Goal: Information Seeking & Learning: Compare options

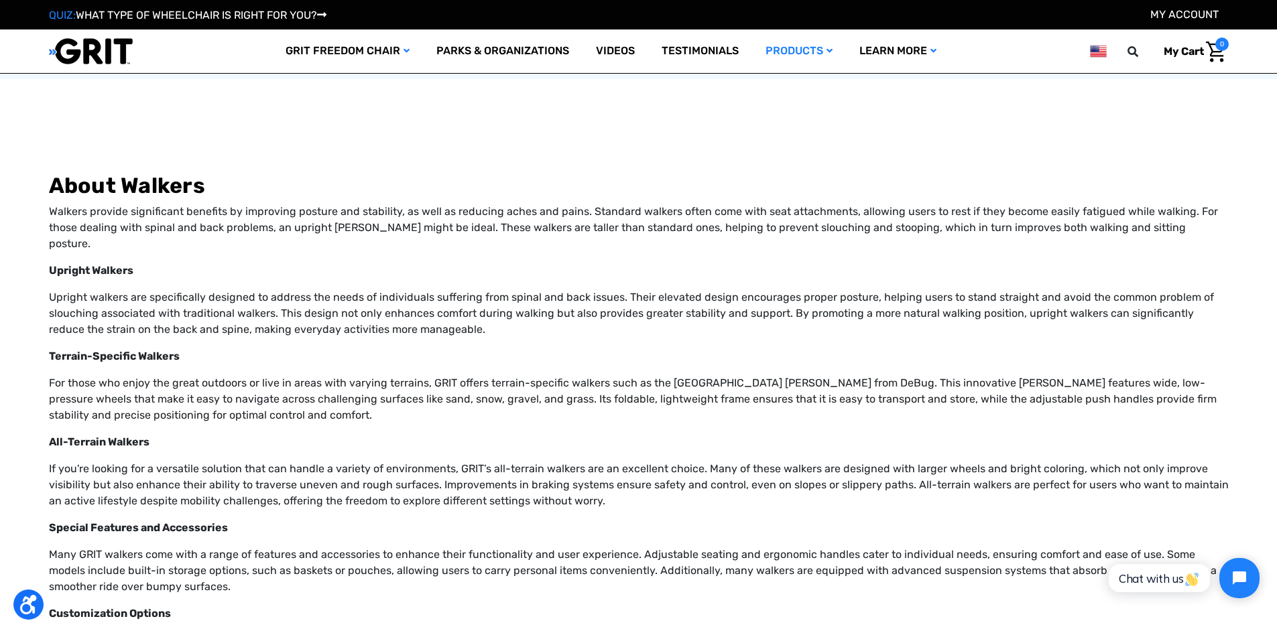
scroll to position [1788, 0]
click at [80, 265] on strong "Upright Walkers" at bounding box center [91, 271] width 84 height 13
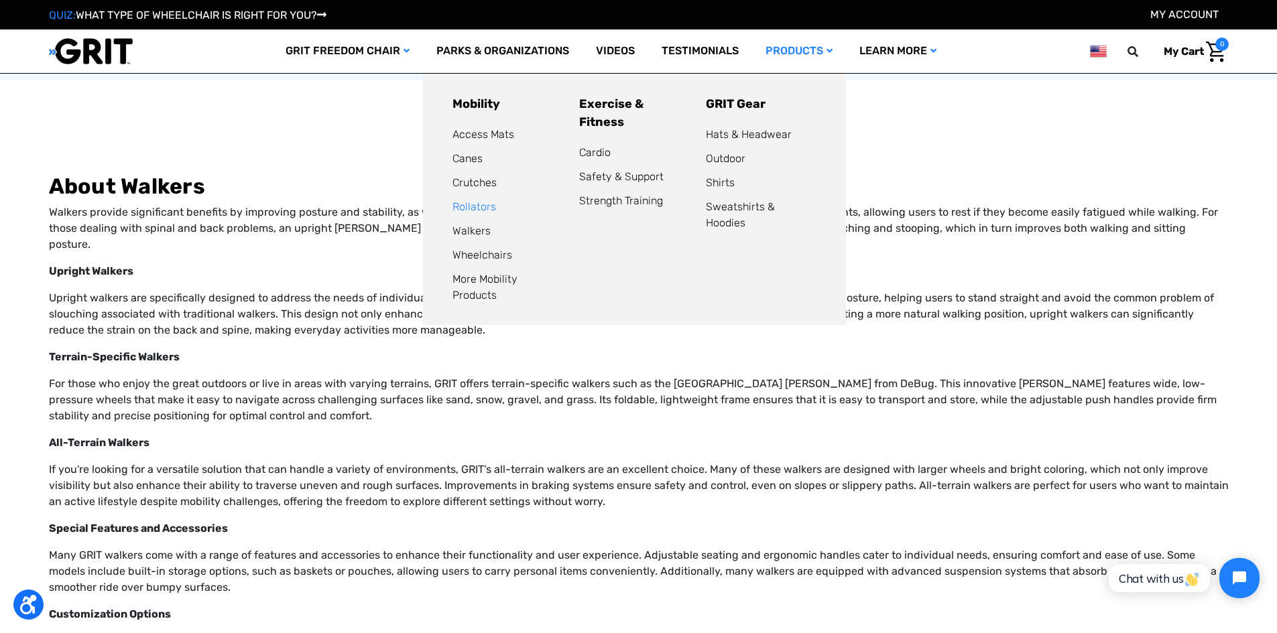
click at [479, 211] on link "Rollators" at bounding box center [474, 206] width 44 height 13
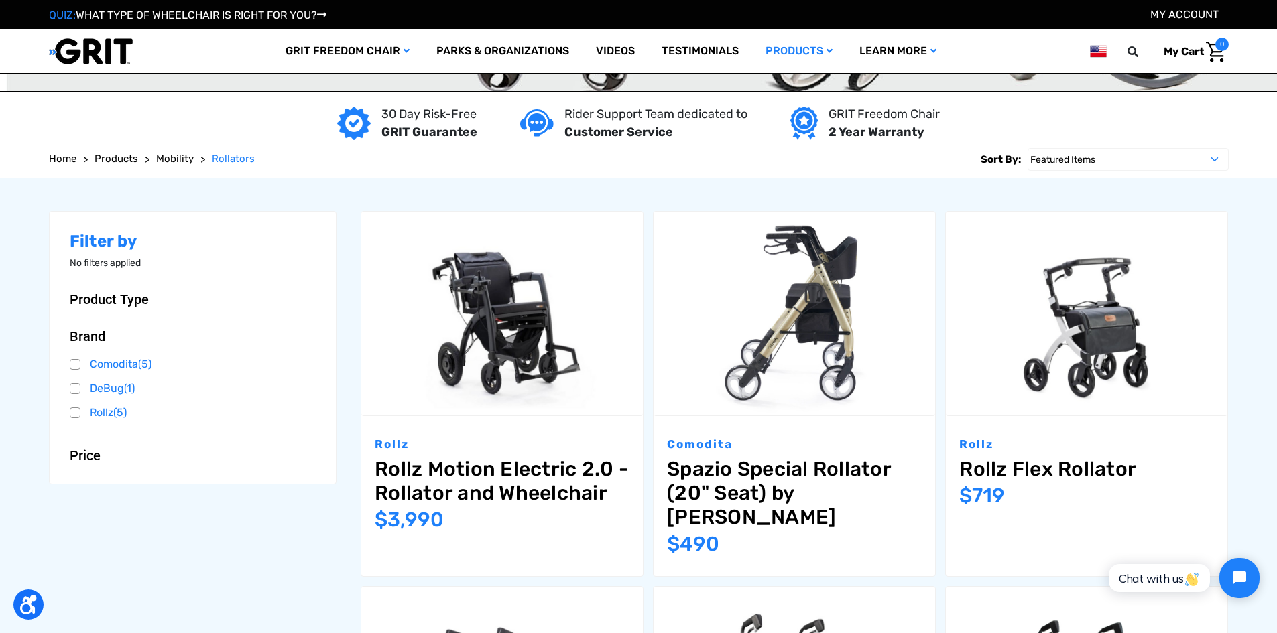
scroll to position [134, 0]
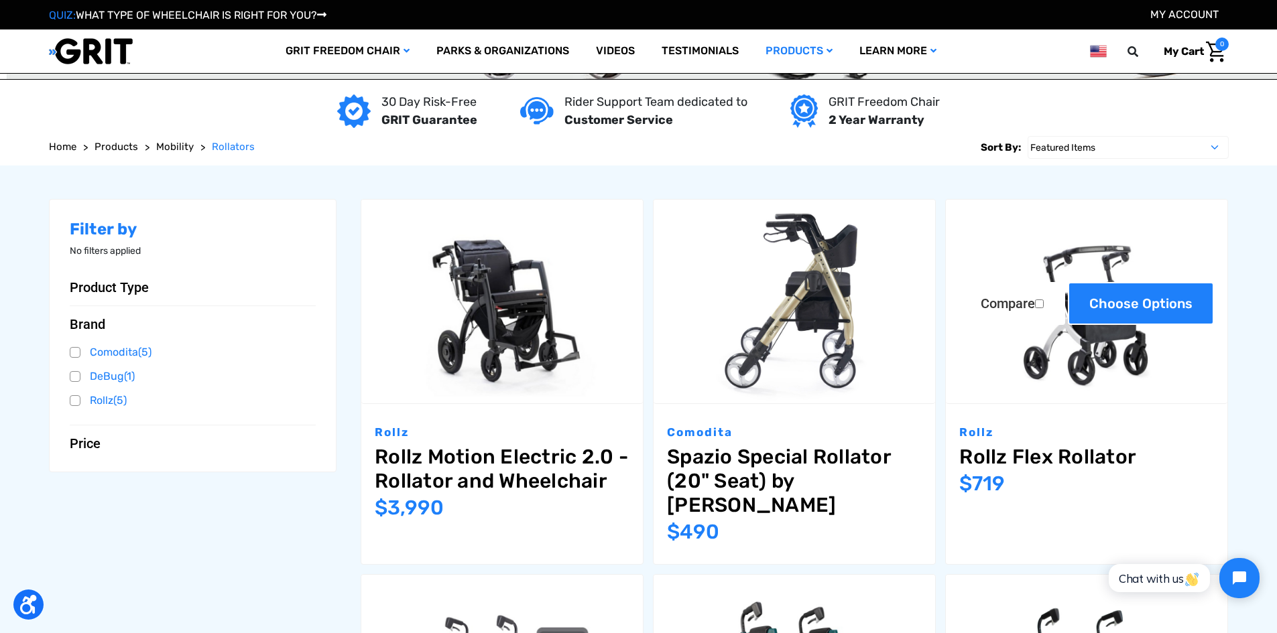
click at [1134, 299] on link "Choose Options" at bounding box center [1141, 303] width 146 height 43
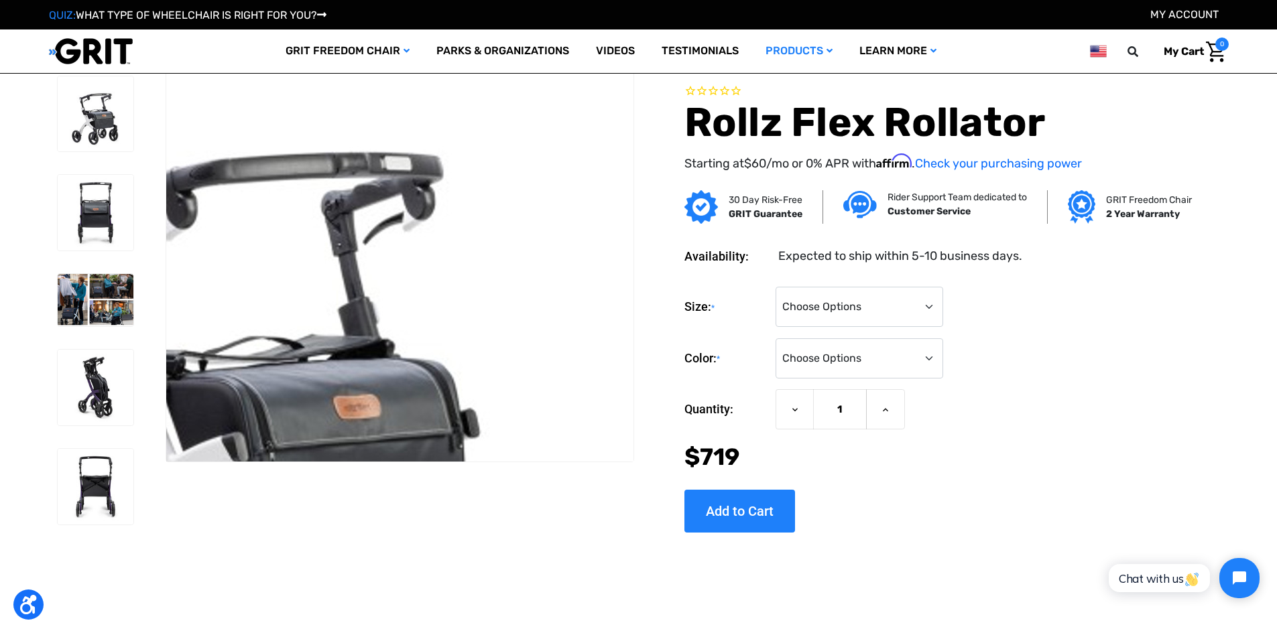
scroll to position [67, 0]
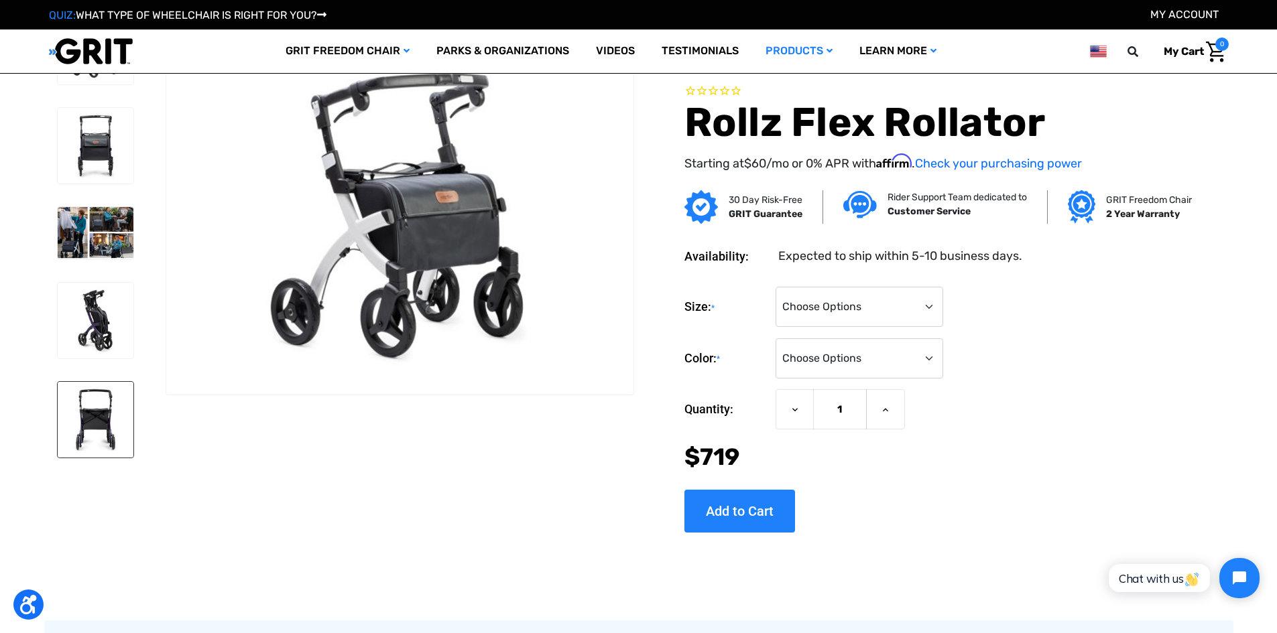
click at [103, 404] on img at bounding box center [96, 420] width 76 height 76
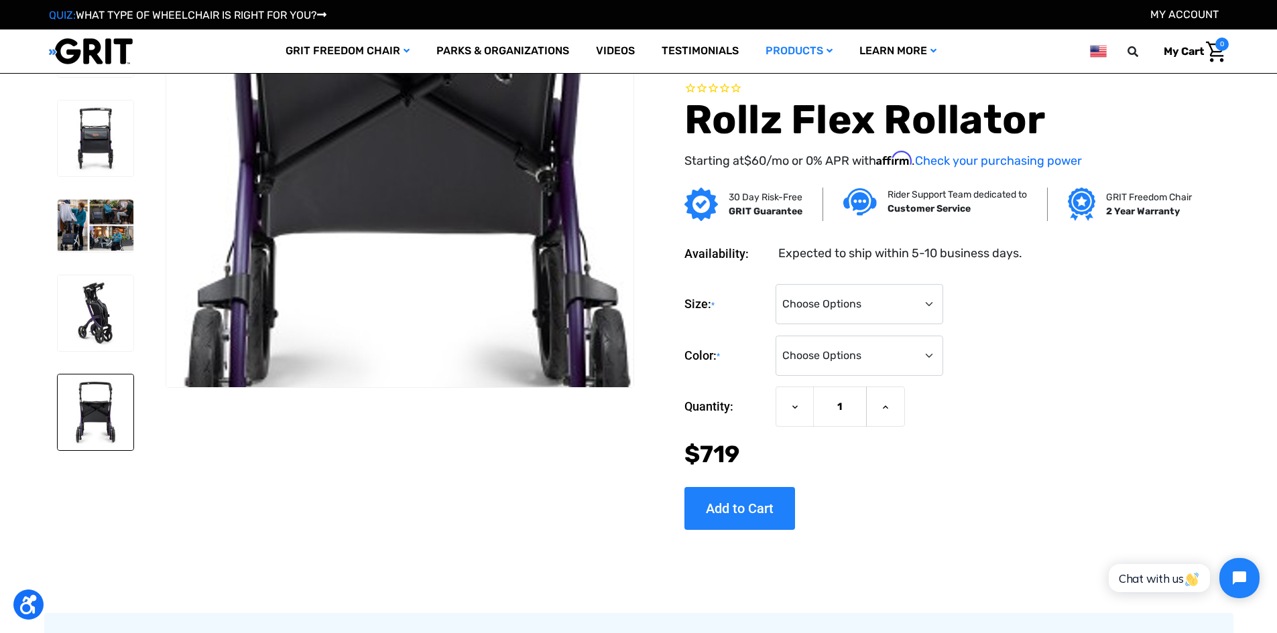
scroll to position [0, 0]
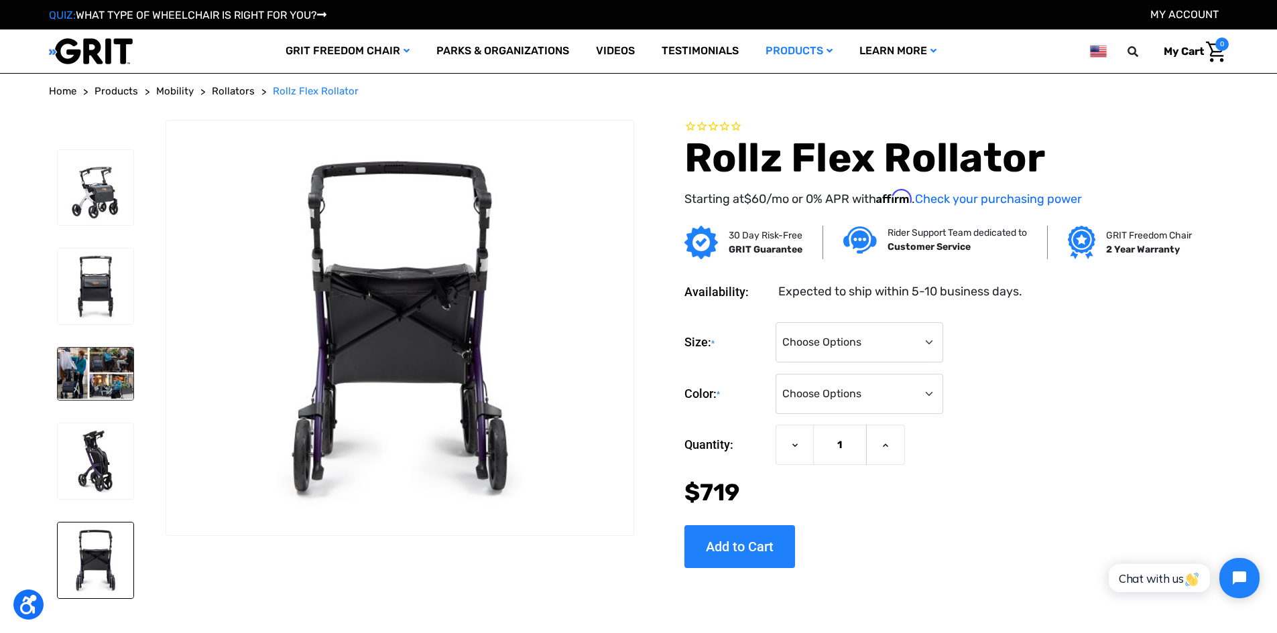
click at [79, 381] on img at bounding box center [96, 374] width 76 height 52
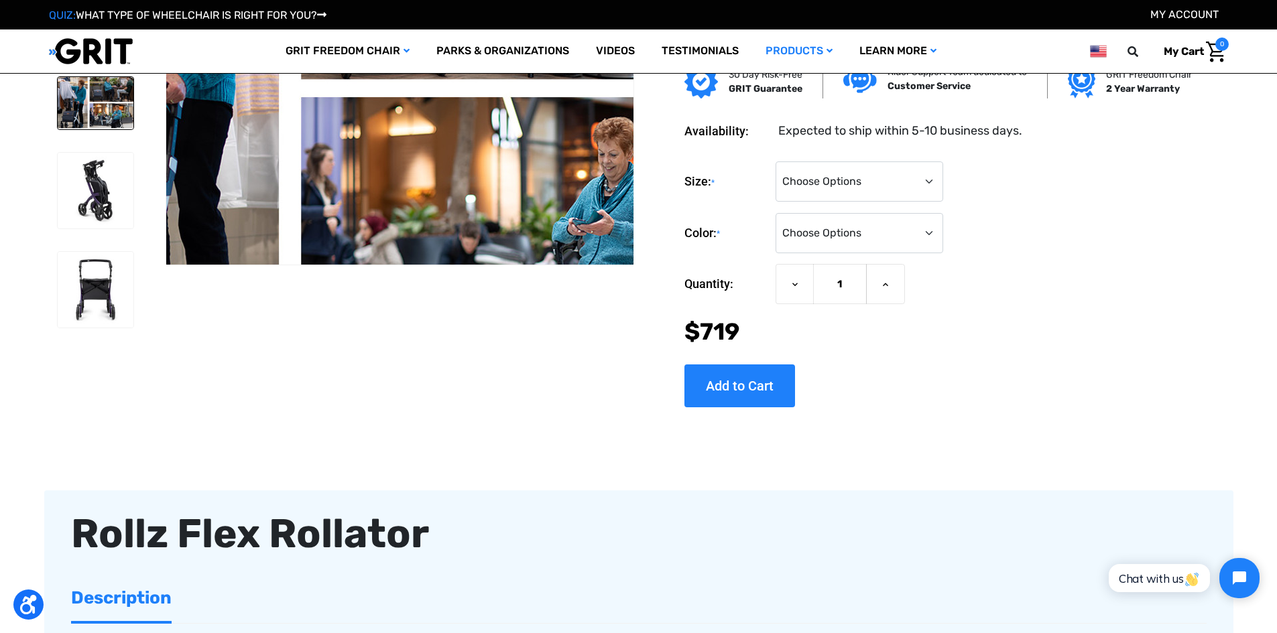
scroll to position [201, 0]
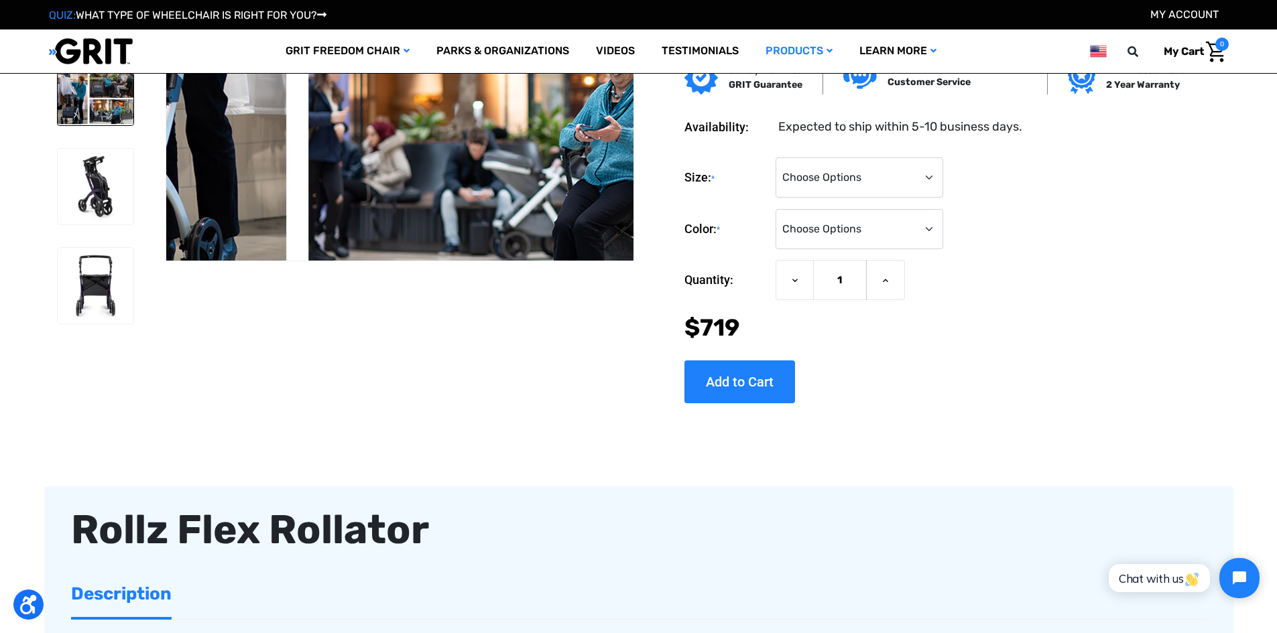
click at [428, 175] on img at bounding box center [375, 2] width 858 height 589
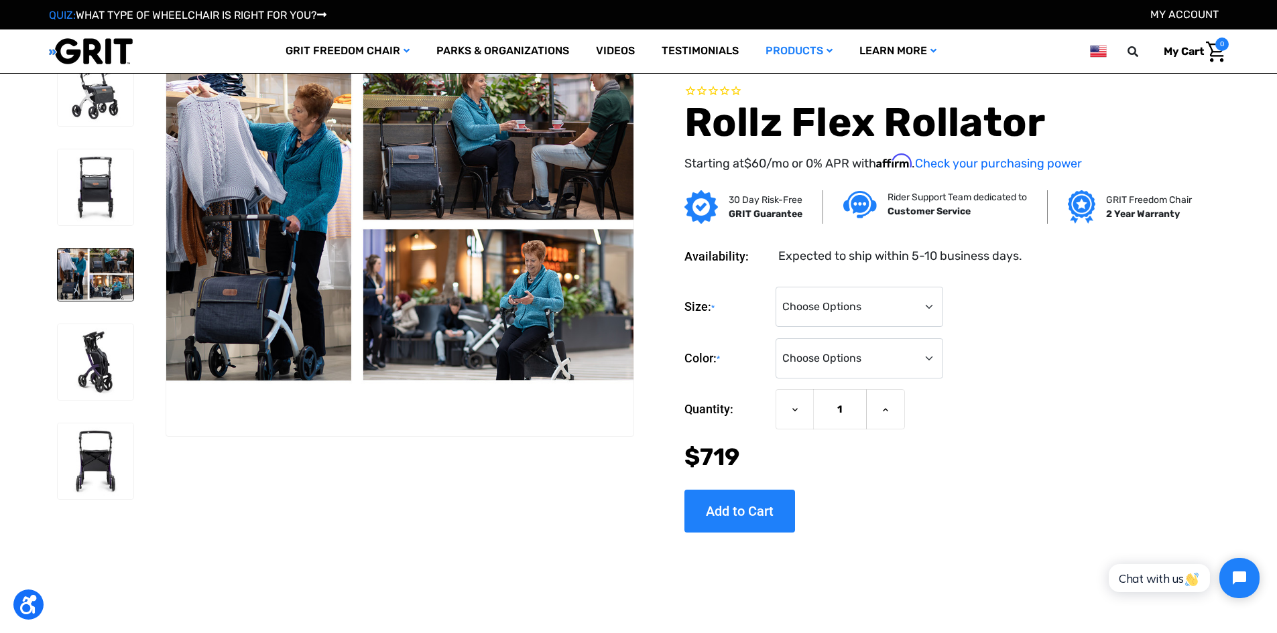
scroll to position [0, 0]
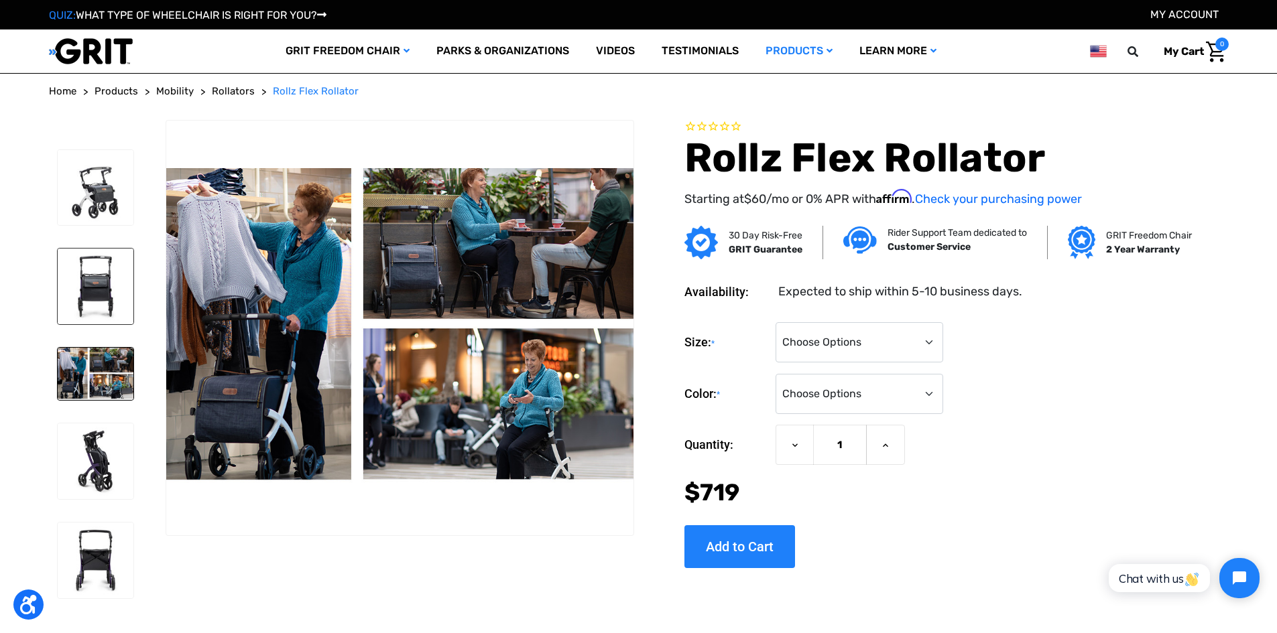
click at [111, 270] on img at bounding box center [96, 287] width 76 height 76
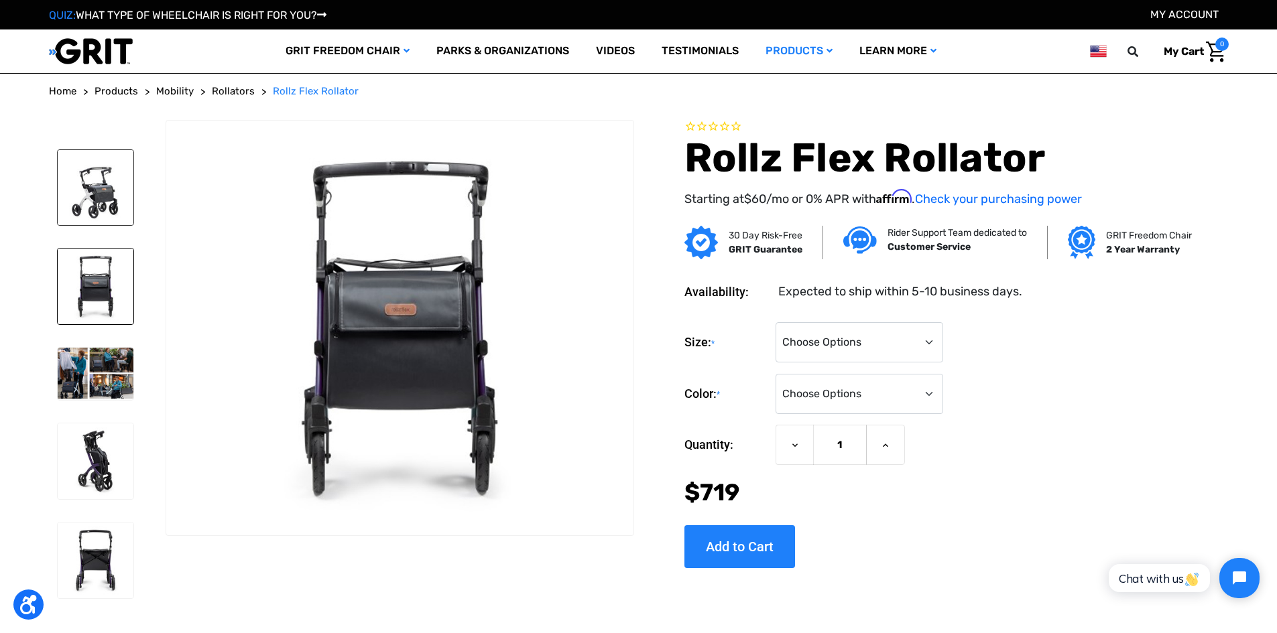
click at [103, 185] on img at bounding box center [96, 188] width 76 height 76
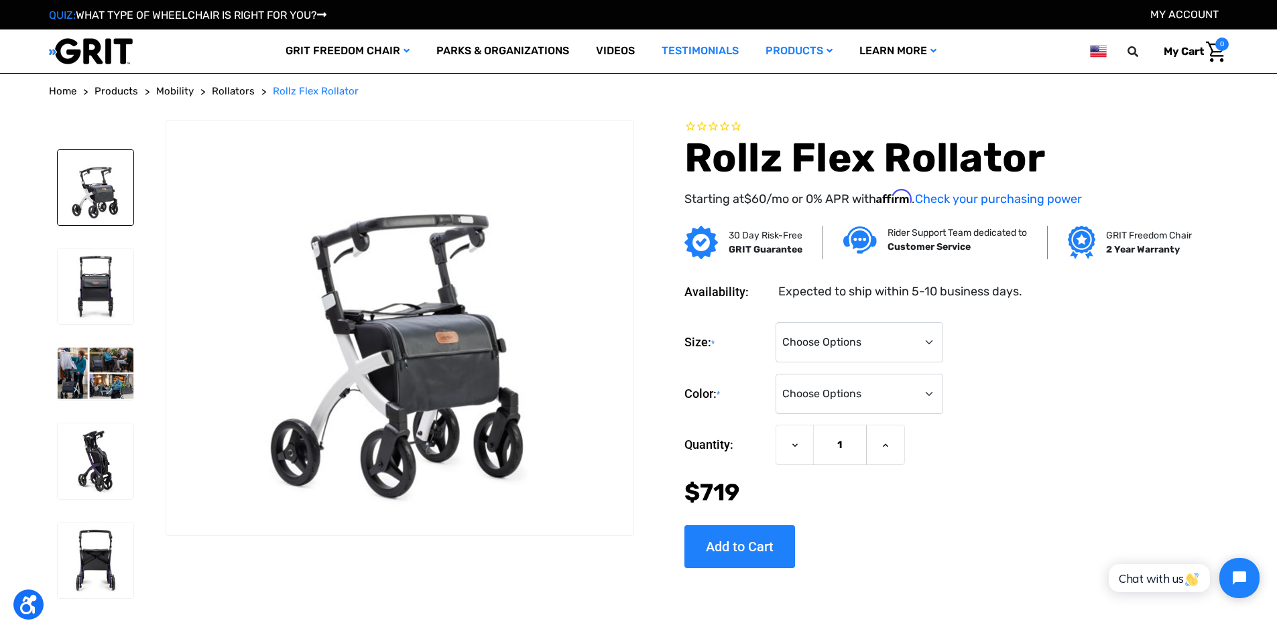
click at [684, 49] on link "Testimonials" at bounding box center [700, 51] width 104 height 44
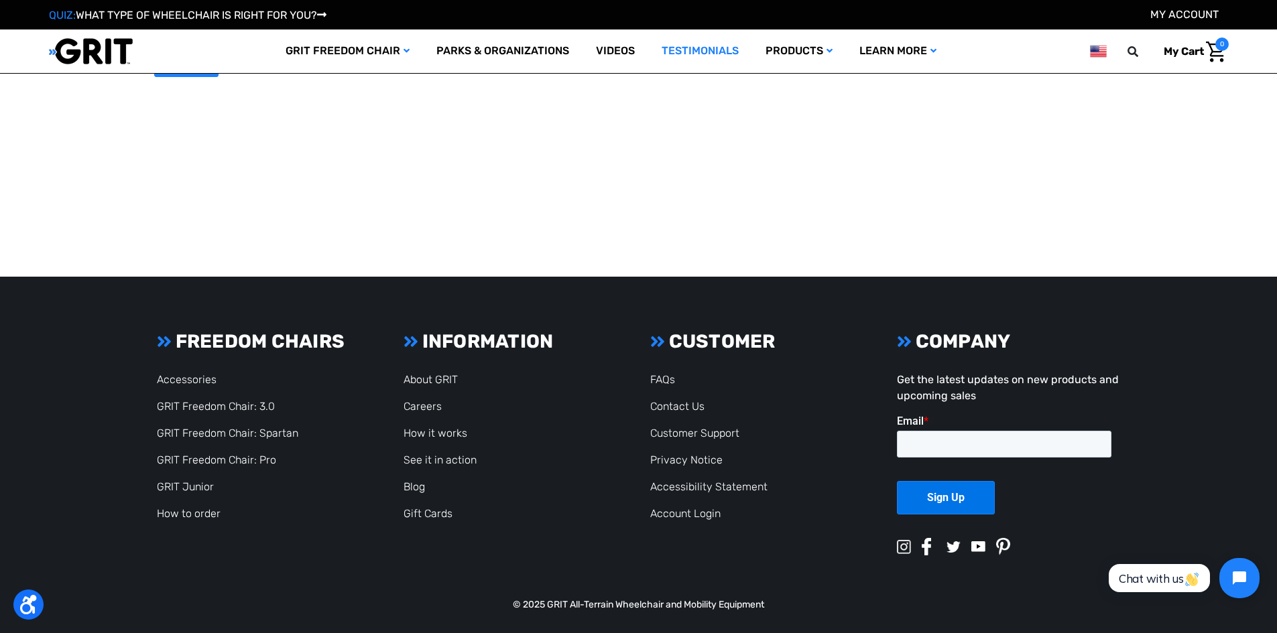
scroll to position [2973, 0]
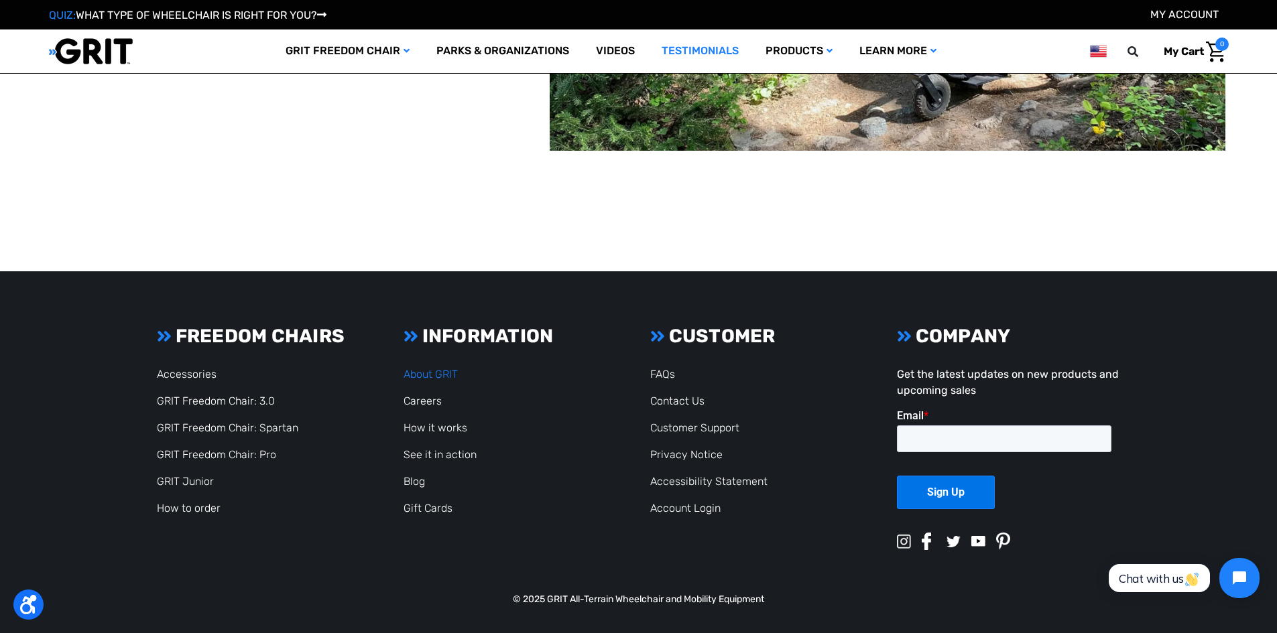
click at [448, 371] on link "About GRIT" at bounding box center [431, 374] width 54 height 13
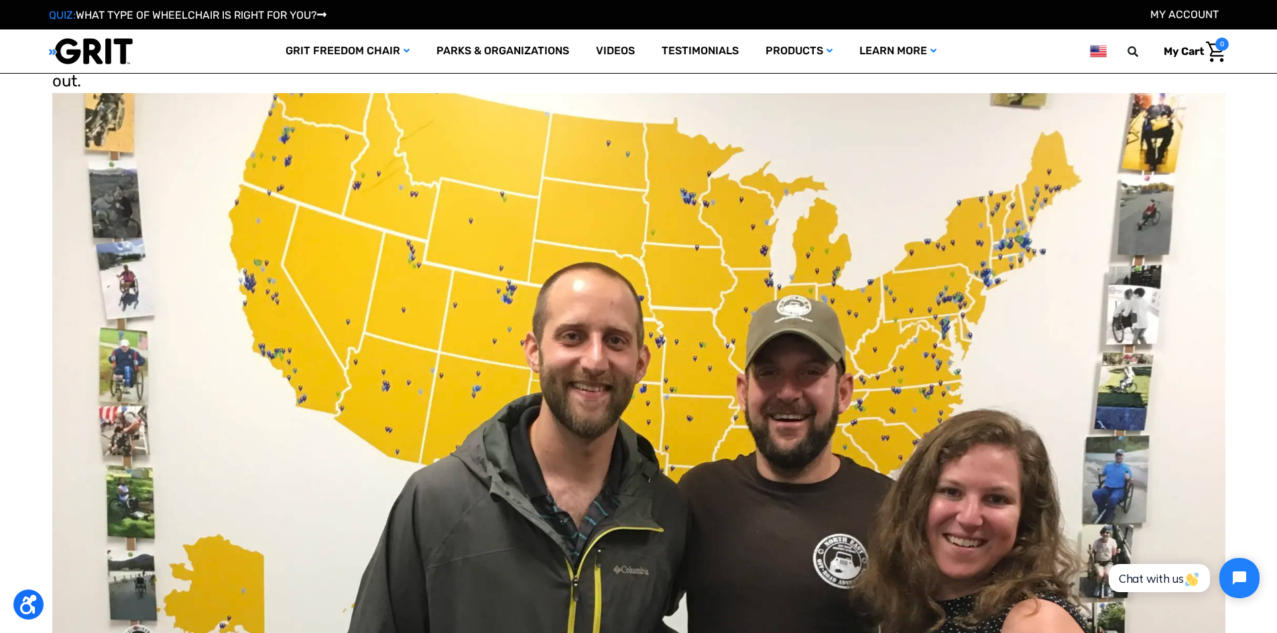
scroll to position [737, 0]
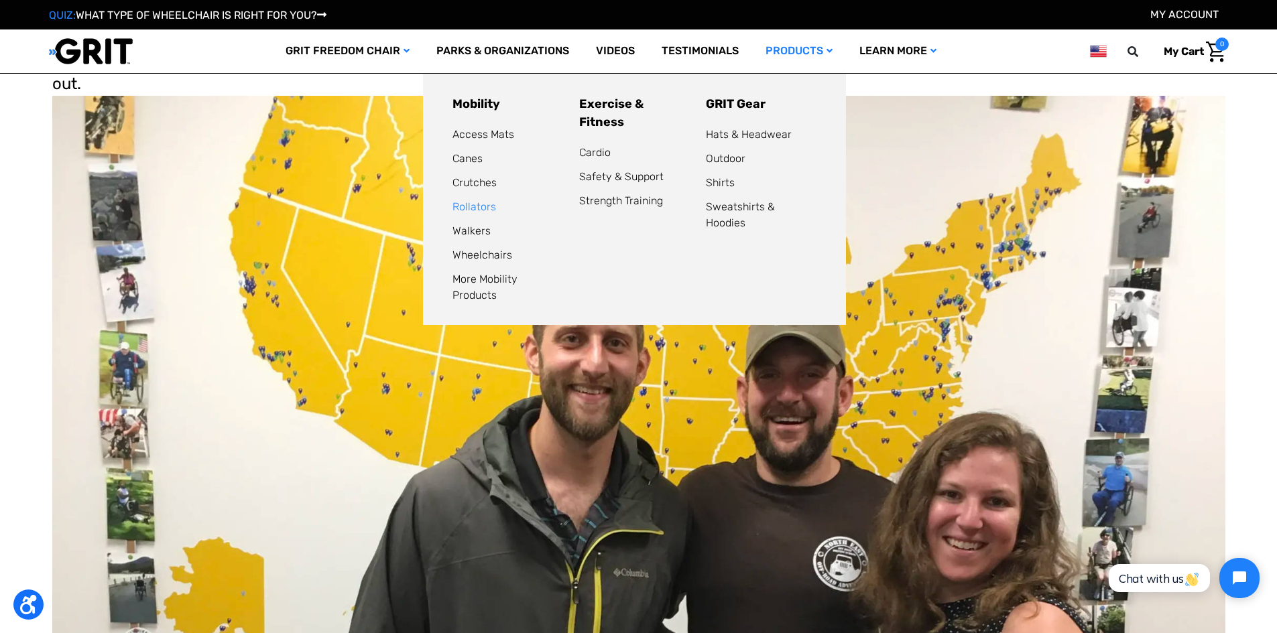
click at [479, 205] on link "Rollators" at bounding box center [474, 206] width 44 height 13
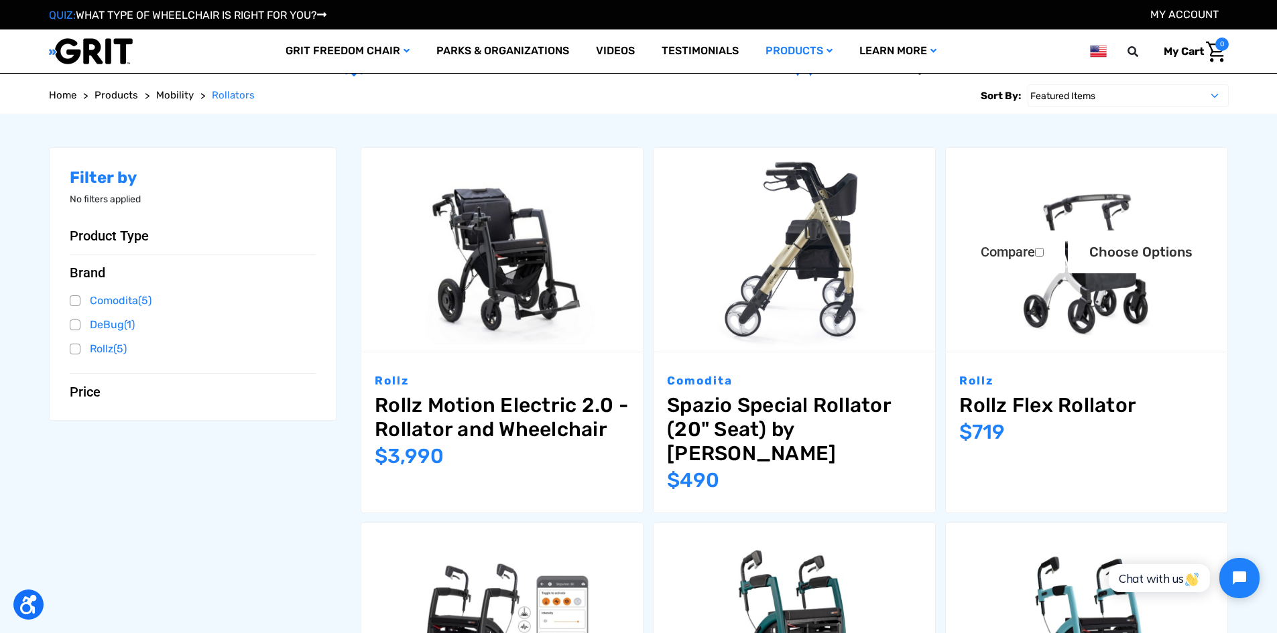
scroll to position [133, 0]
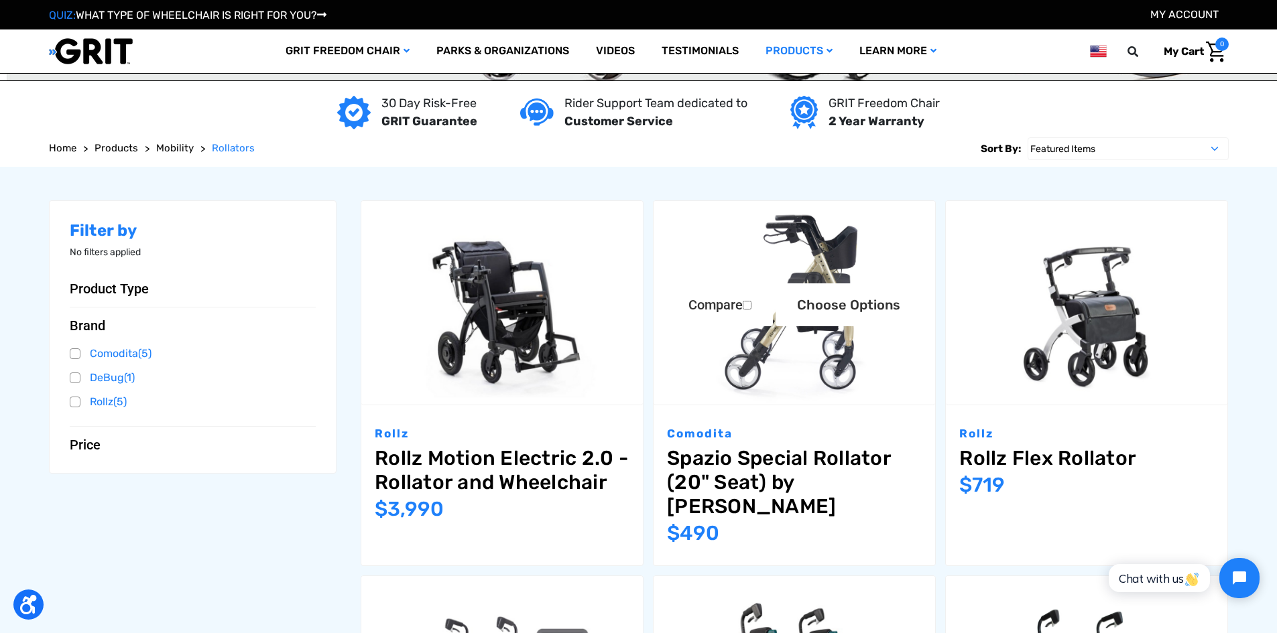
click at [825, 351] on img at bounding box center [795, 303] width 282 height 204
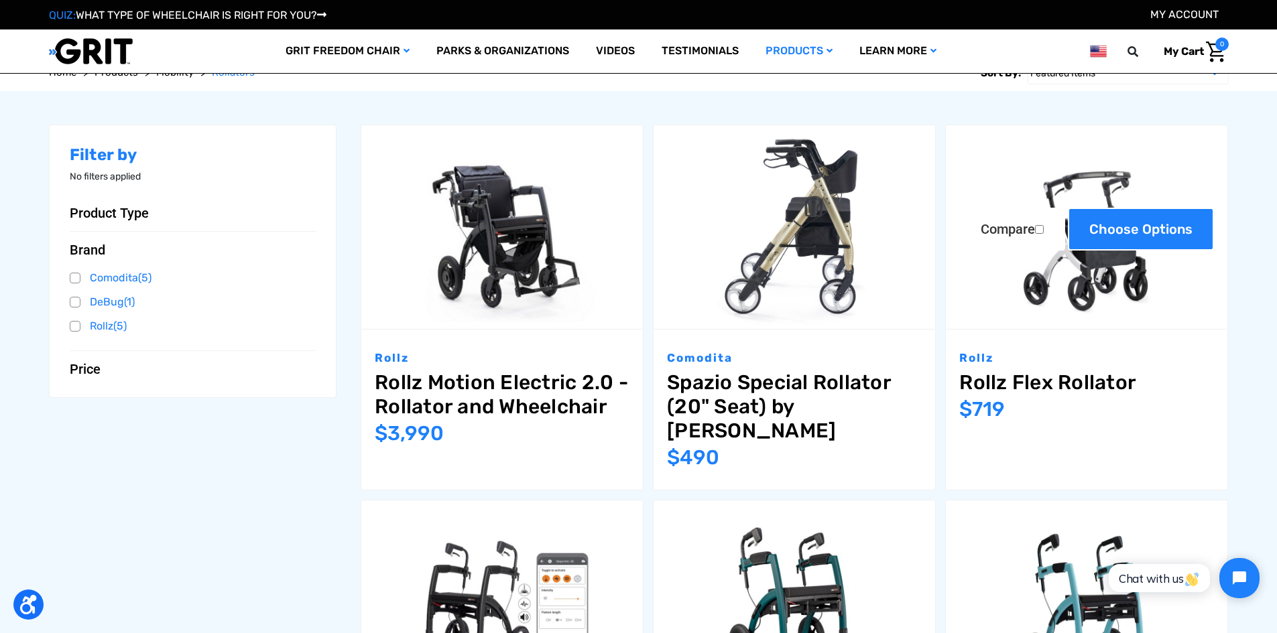
scroll to position [206, 0]
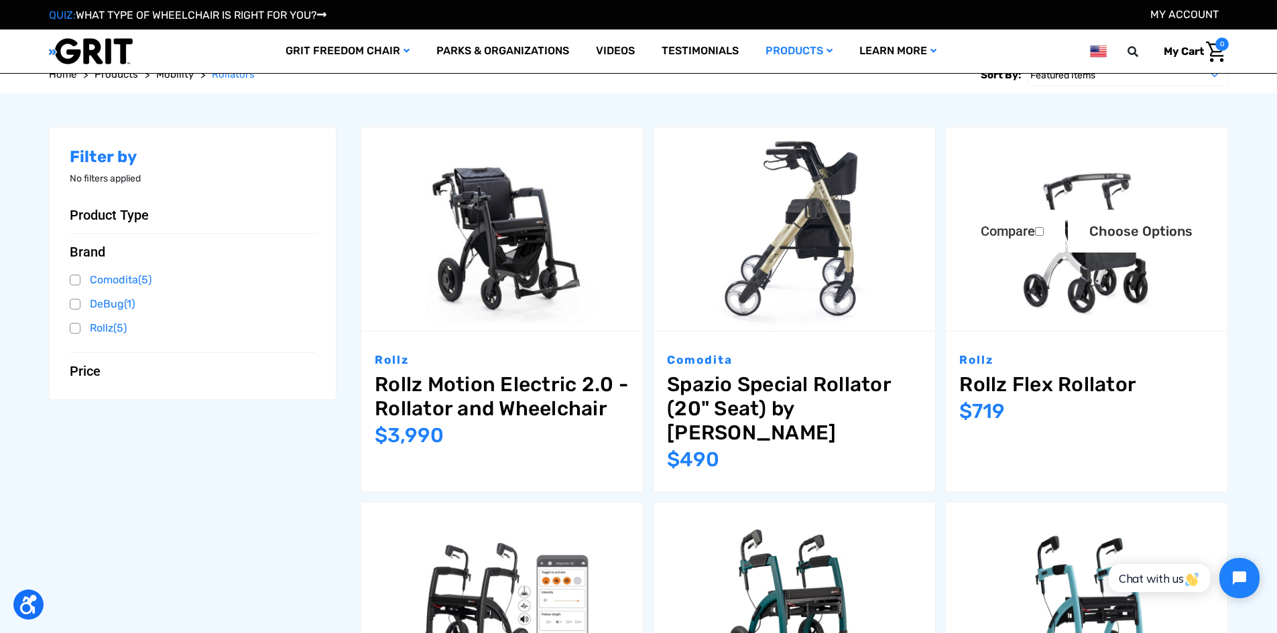
click at [1093, 265] on img "Rollz Flex Rollator,$719.00\a" at bounding box center [1087, 229] width 282 height 204
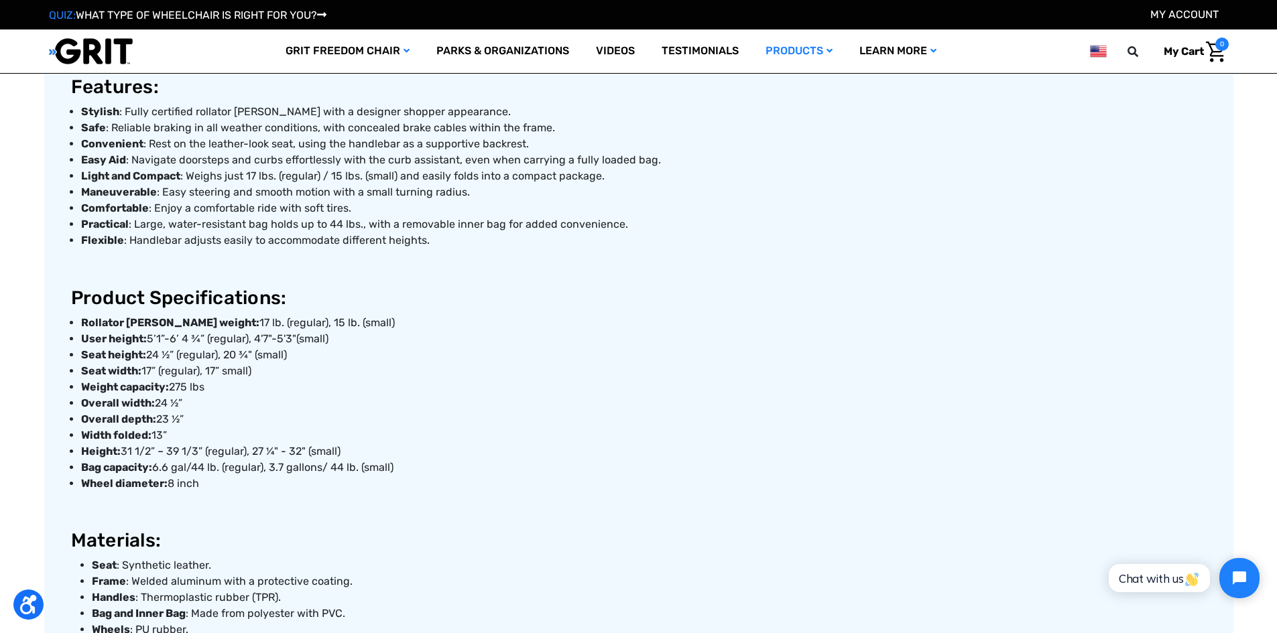
scroll to position [1140, 0]
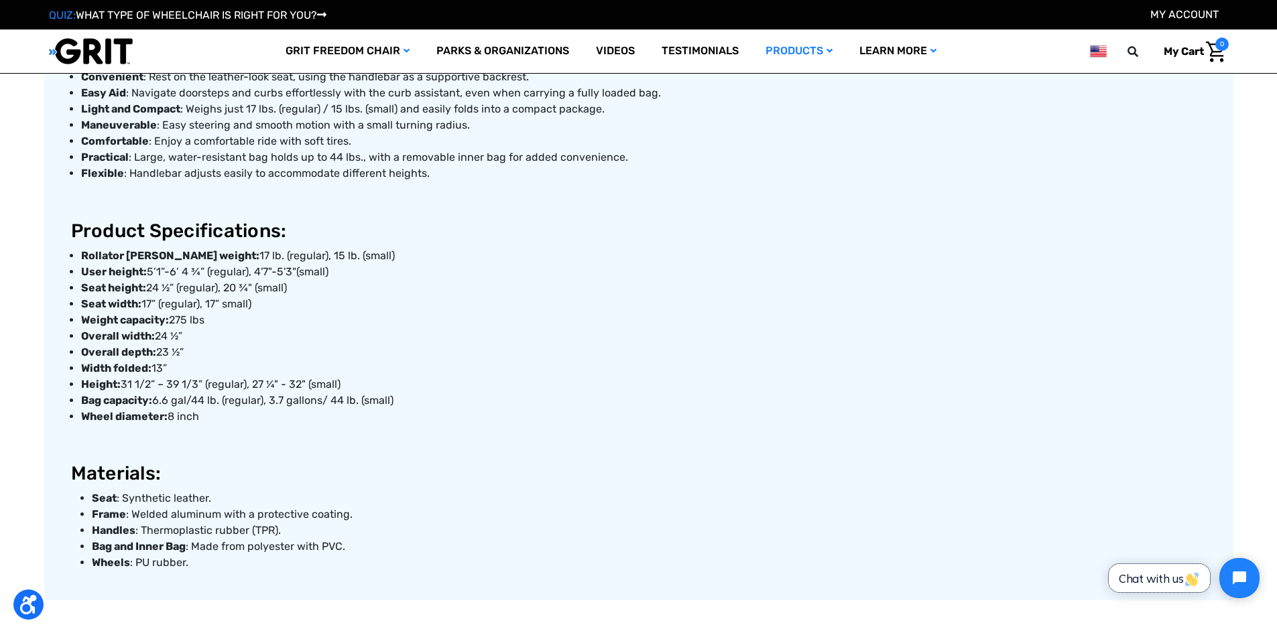
click at [1191, 581] on img "button" at bounding box center [1191, 579] width 13 height 13
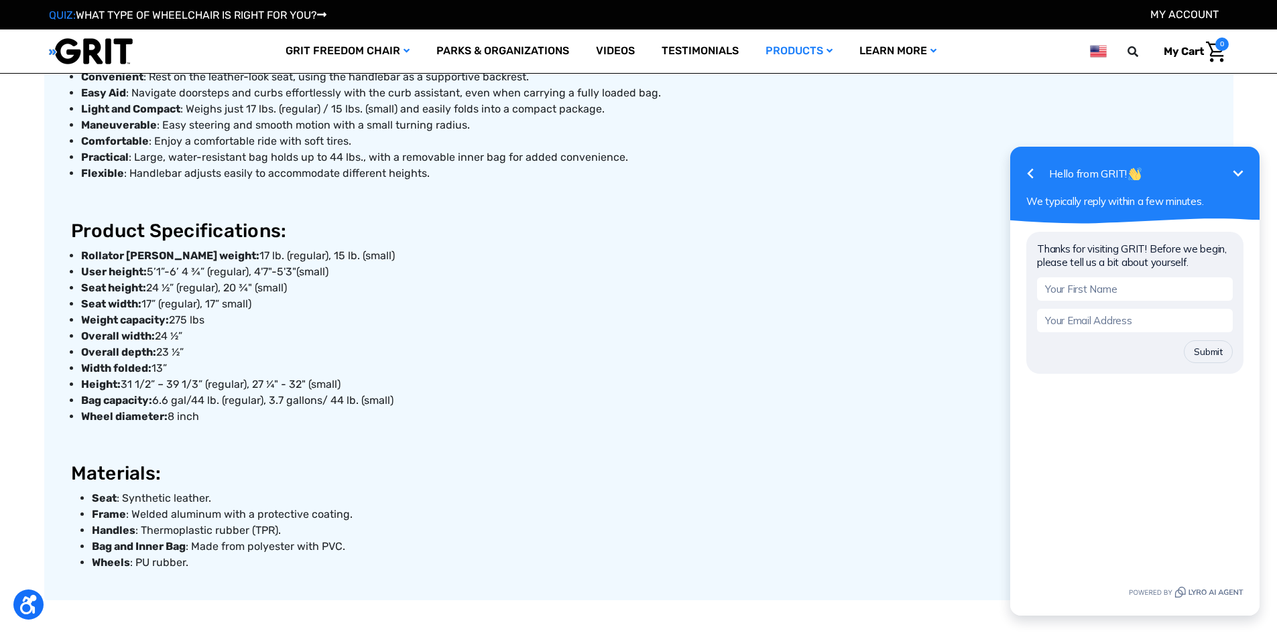
click at [1065, 289] on input "text" at bounding box center [1135, 289] width 196 height 23
click at [880, 222] on h3 "Product Specifications:" at bounding box center [639, 231] width 1136 height 23
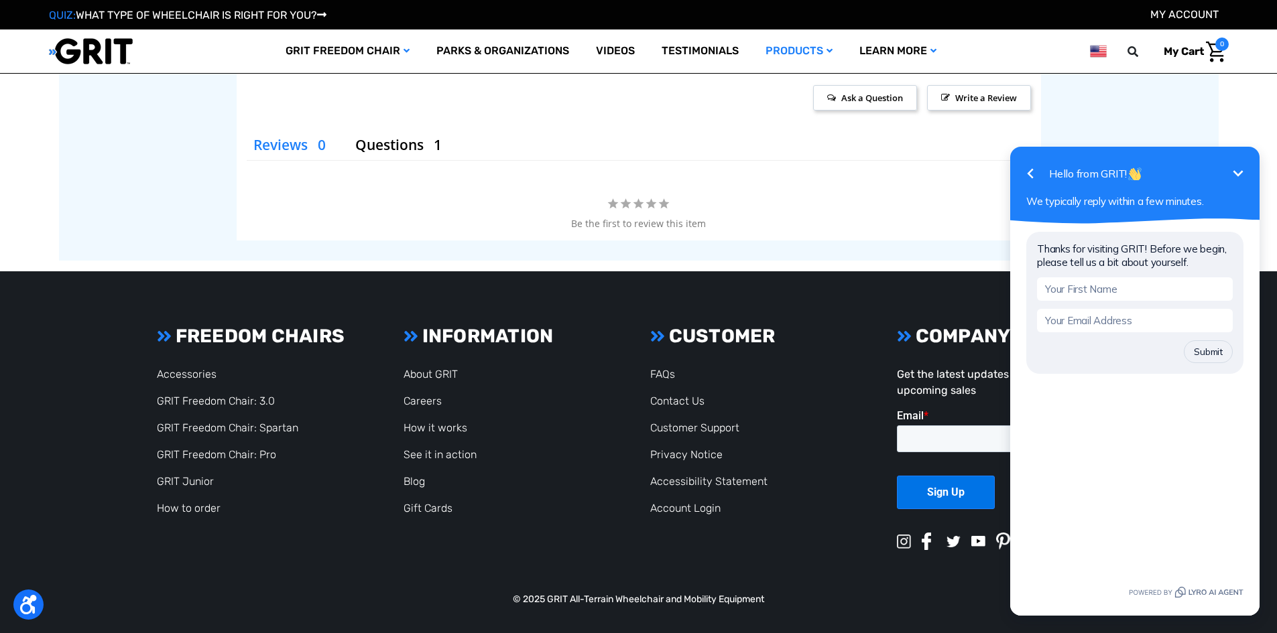
scroll to position [2410, 0]
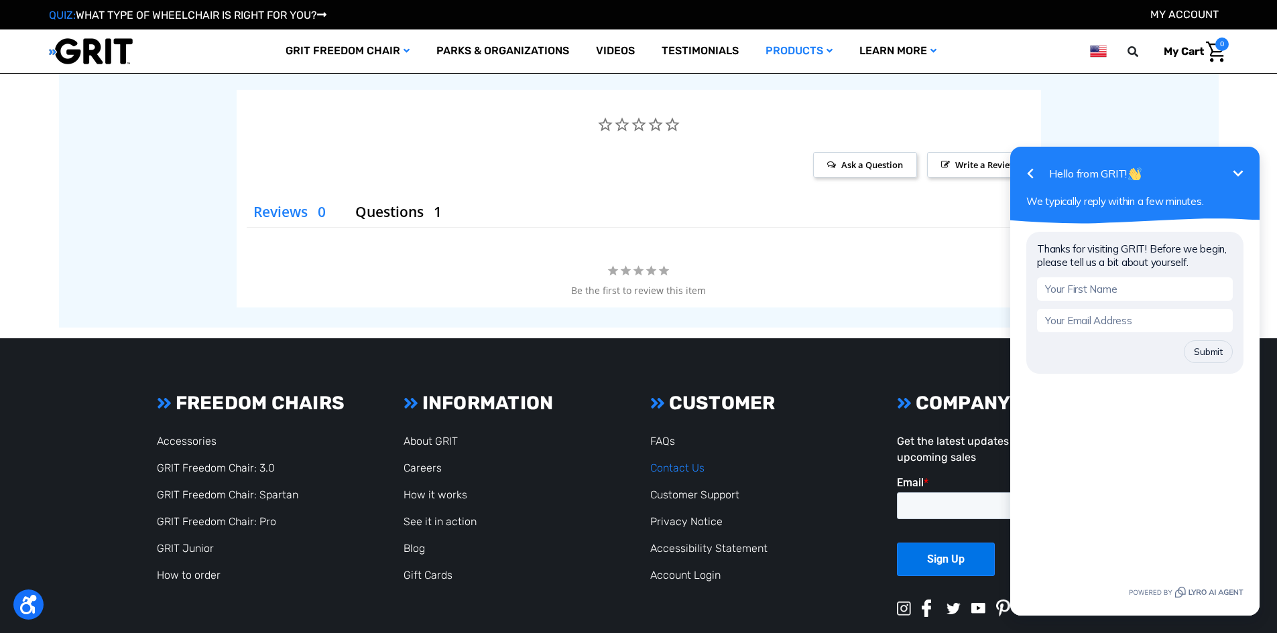
click at [687, 465] on link "Contact Us" at bounding box center [677, 468] width 54 height 13
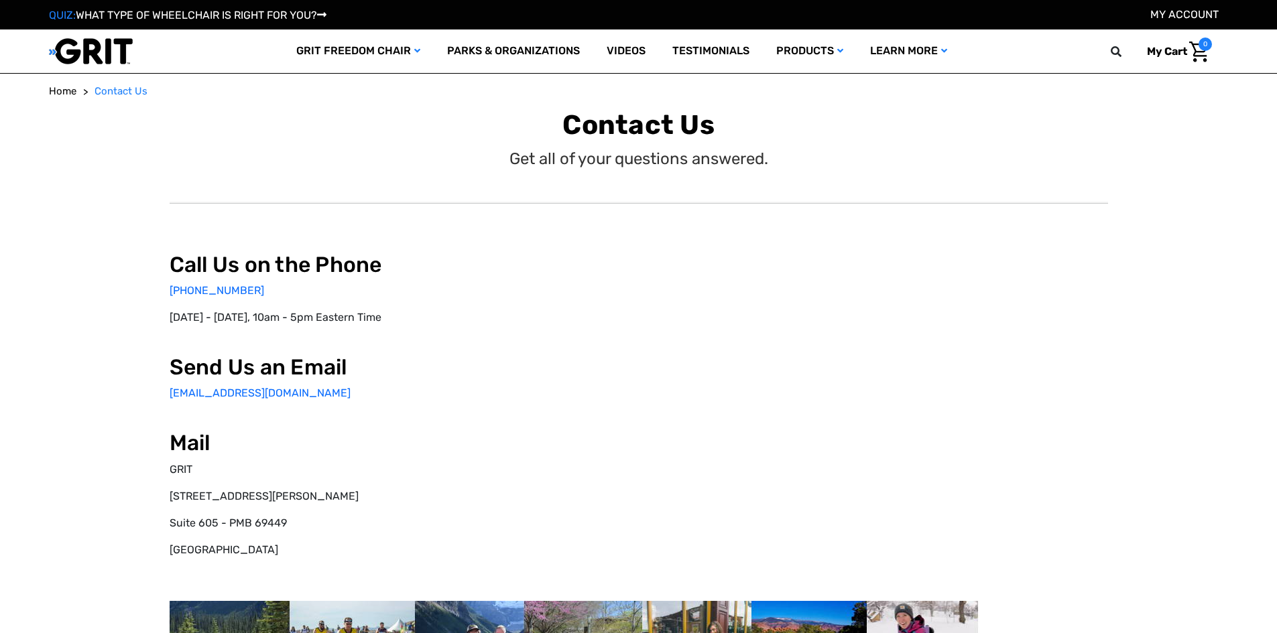
select select "US"
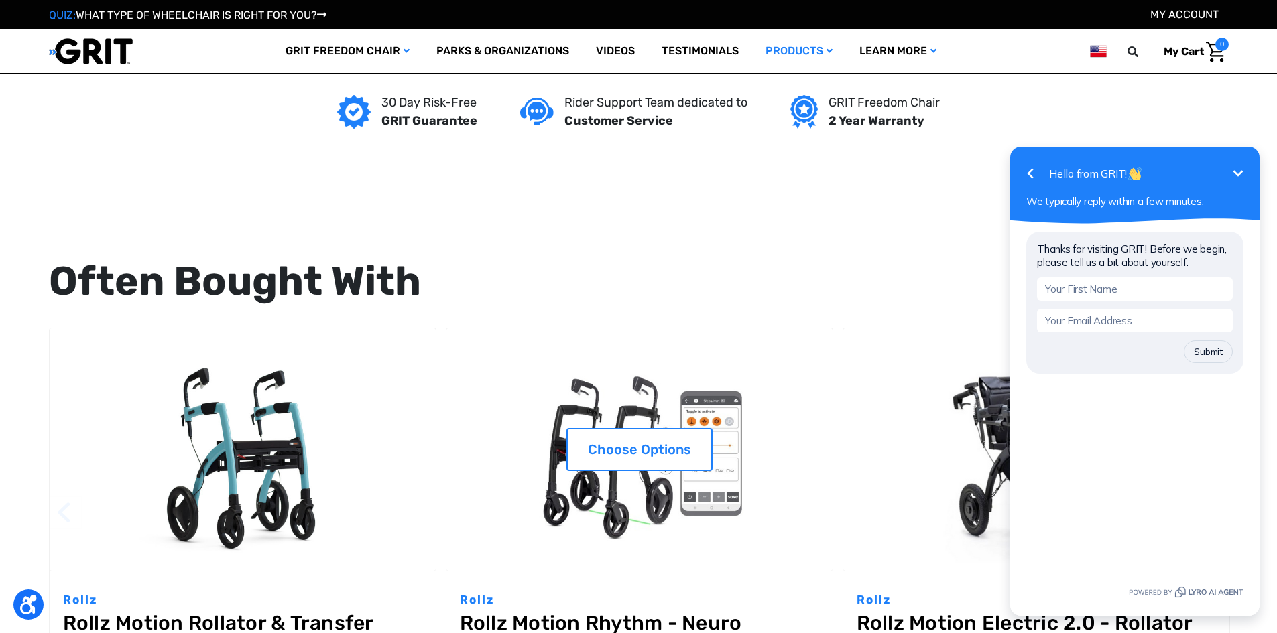
scroll to position [1807, 0]
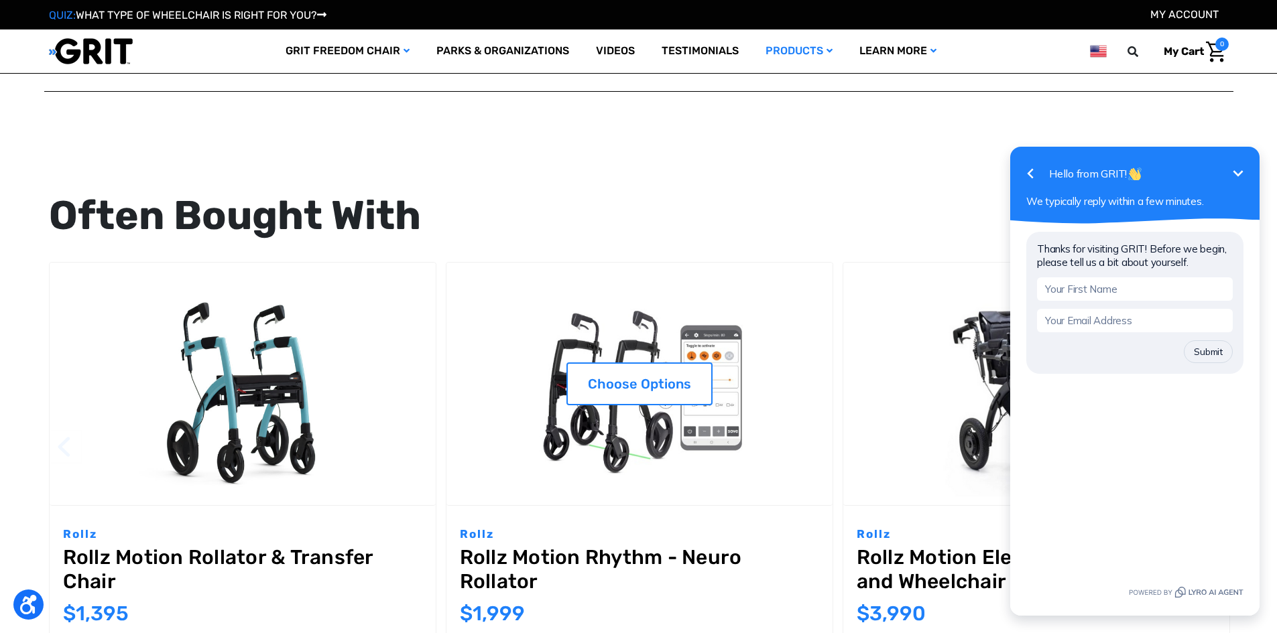
drag, startPoint x: 849, startPoint y: 304, endPoint x: 678, endPoint y: 351, distance: 177.3
click at [700, 386] on div "Choose Options Rollz Rollz Motion Rollator & Transfer Chair MSRP: Was: Now: $1,…" at bounding box center [1036, 457] width 1984 height 391
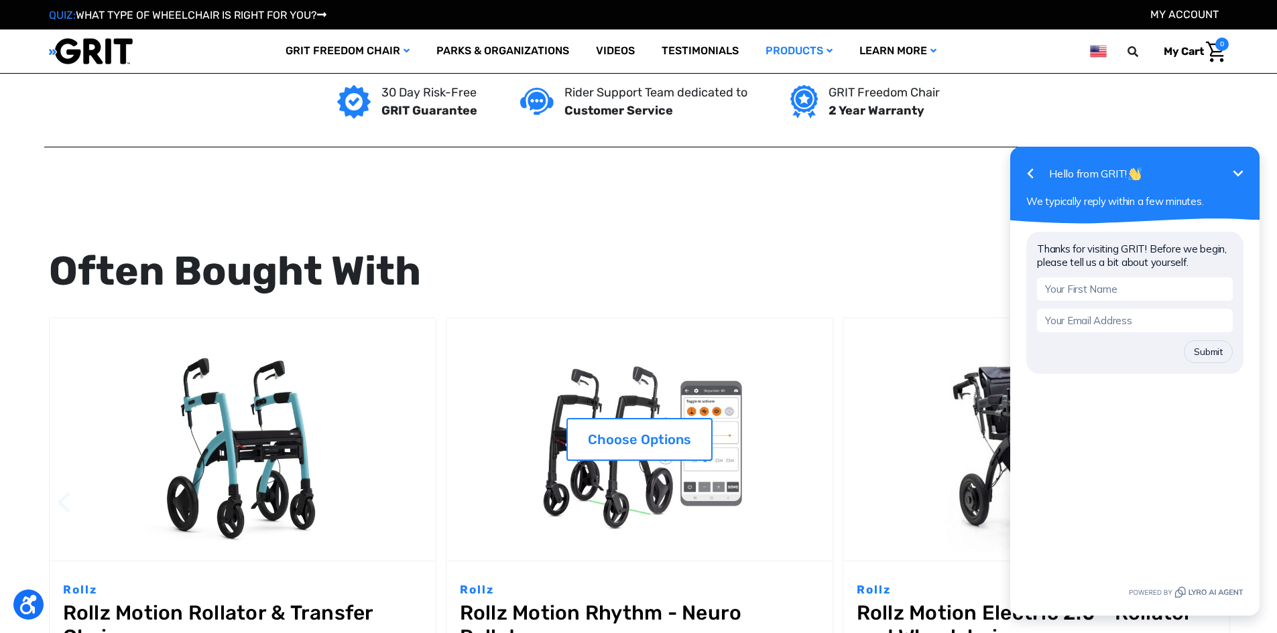
scroll to position [1740, 0]
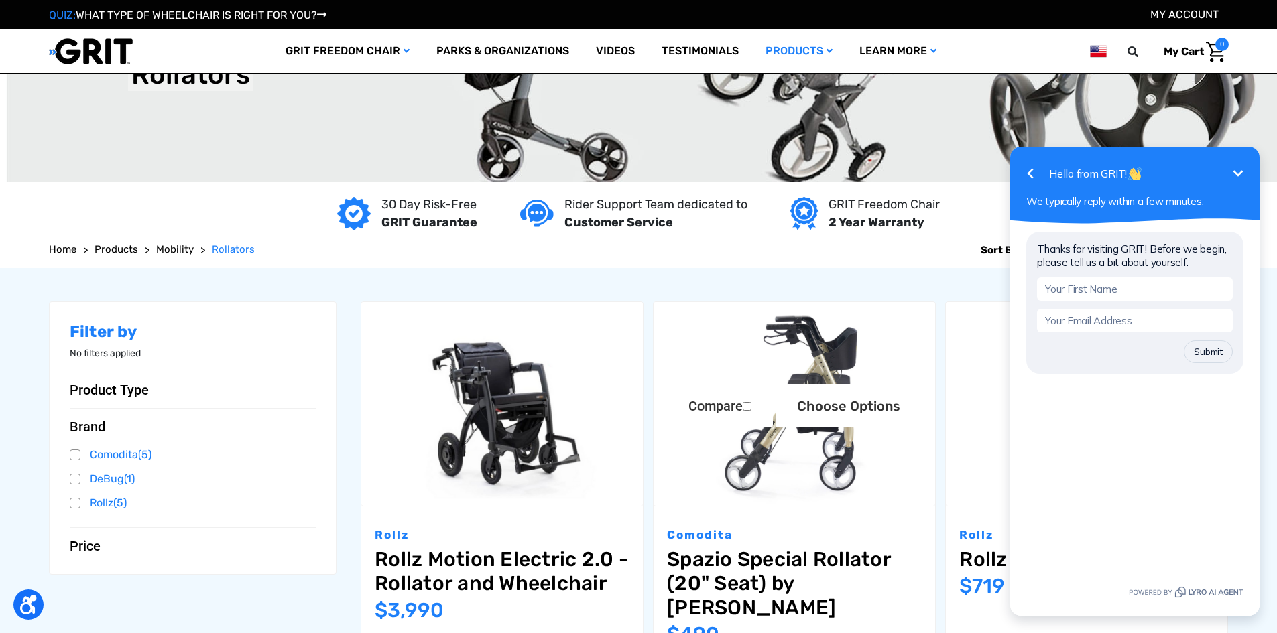
scroll to position [72, 0]
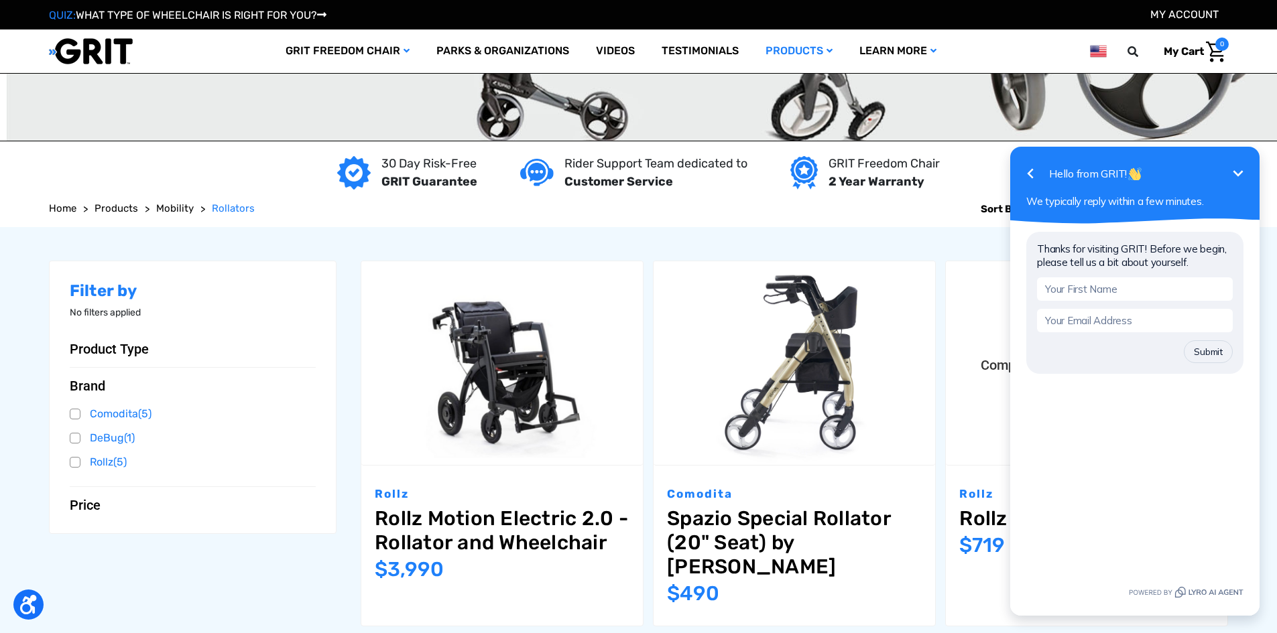
click at [987, 418] on img "Rollz Flex Rollator,$719.00\a" at bounding box center [1087, 363] width 282 height 204
